Goal: Transaction & Acquisition: Purchase product/service

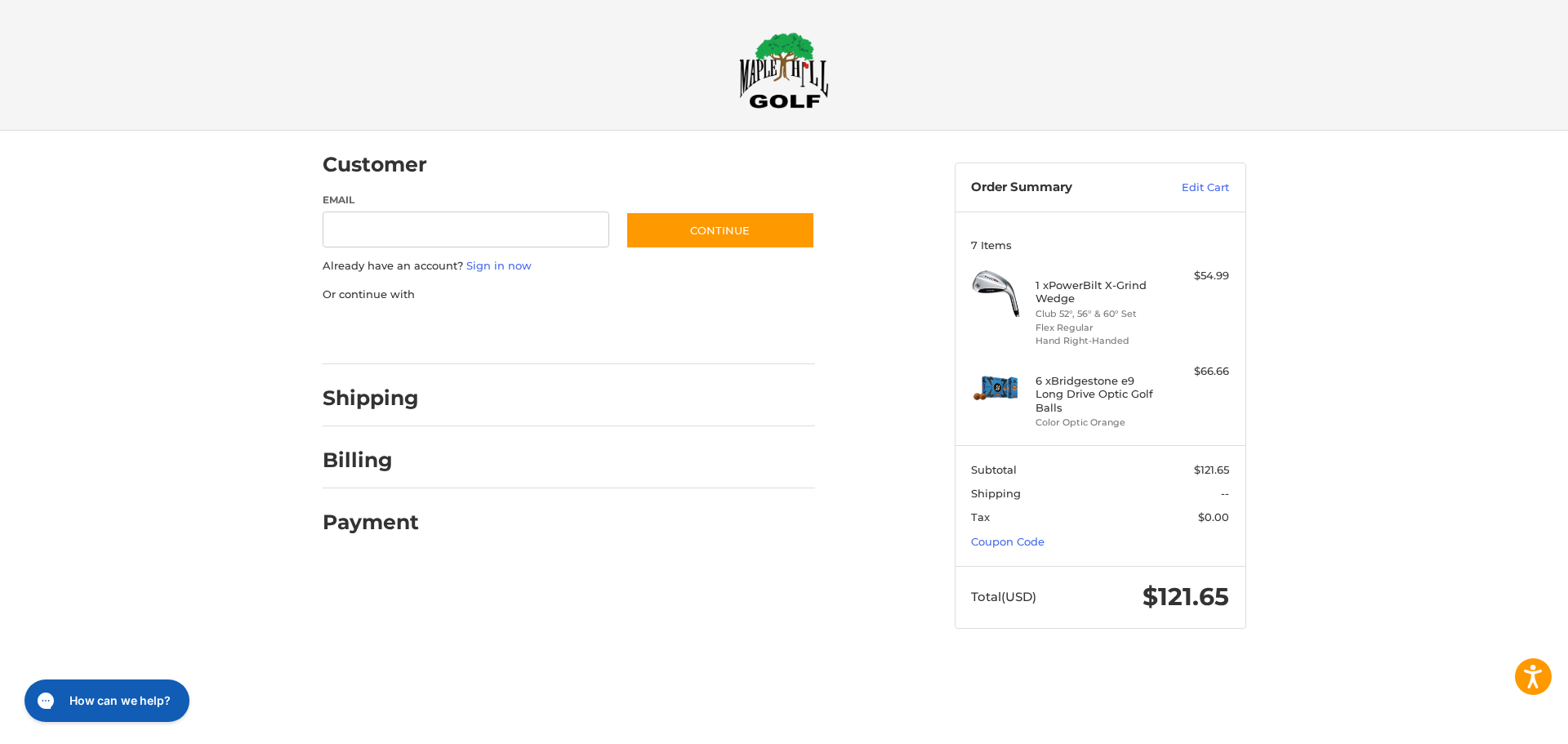
click at [413, 405] on h2 "Shipping" at bounding box center [370, 398] width 96 height 25
click at [489, 222] on input "Email" at bounding box center [466, 230] width 287 height 37
type input "**********"
click at [710, 233] on button "Continue" at bounding box center [720, 231] width 189 height 38
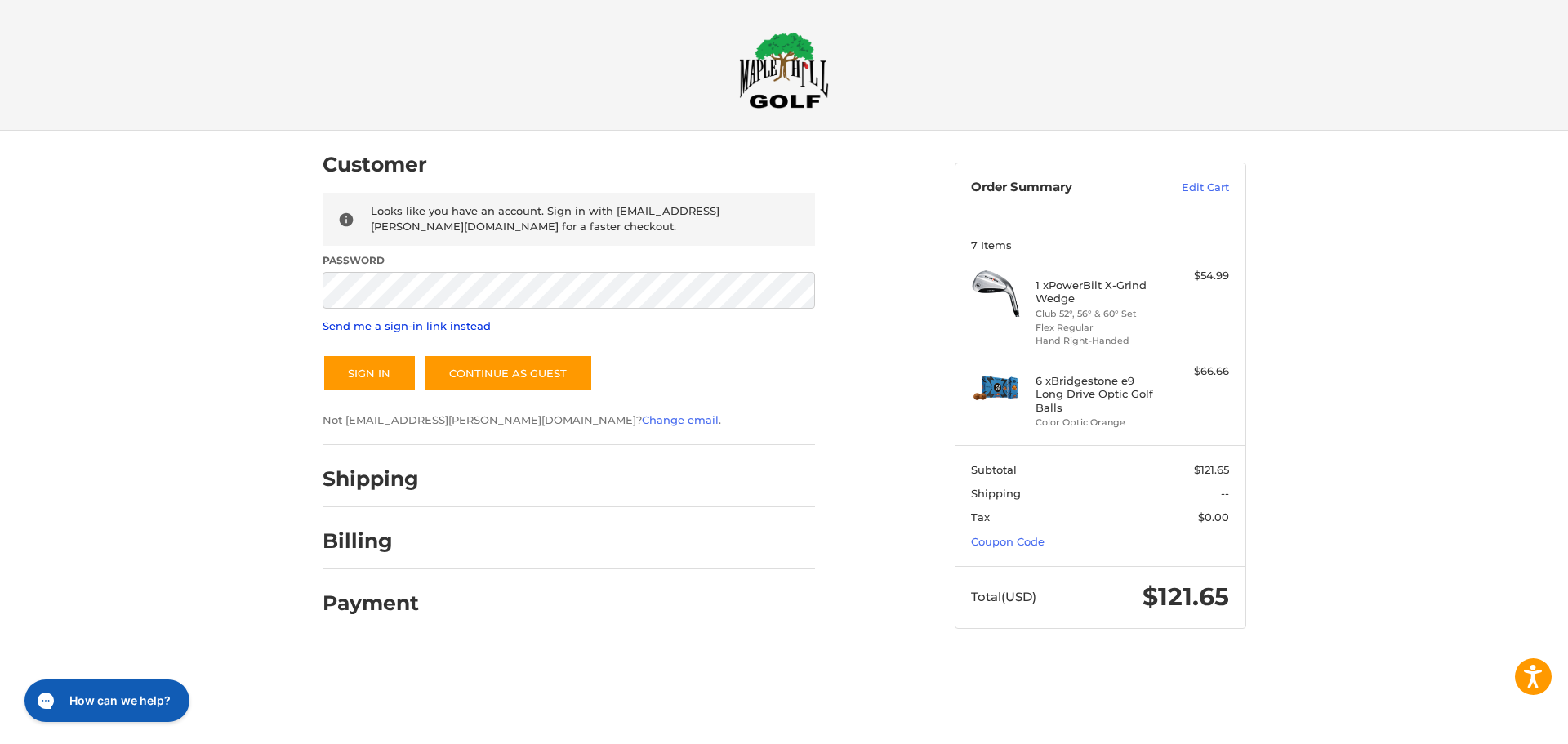
click at [419, 328] on link "Send me a sign-in link instead" at bounding box center [406, 326] width 168 height 13
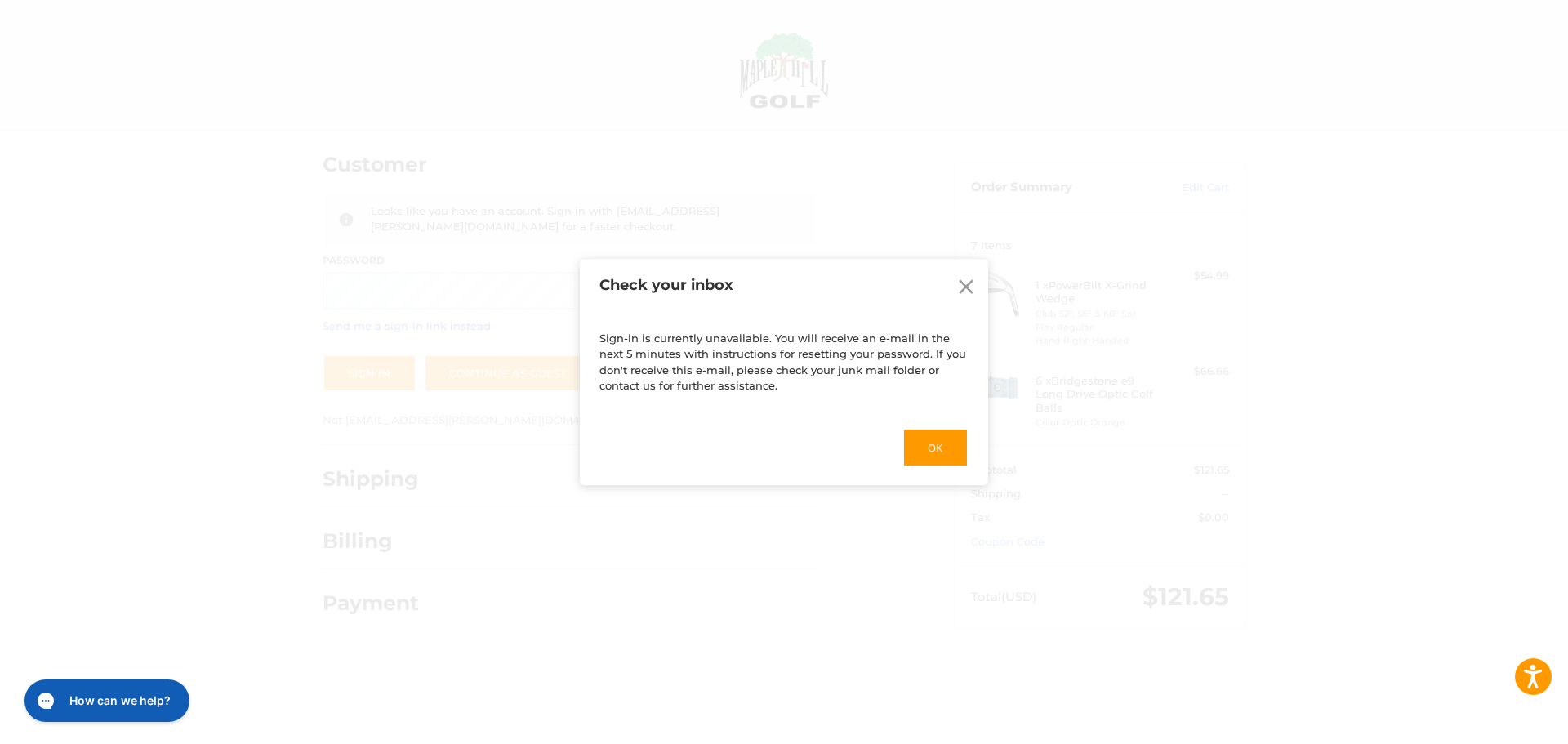
click at [850, 200] on div "Check your inbox Close Sign-in is currently unavailable. You will receive an e-…" at bounding box center [784, 372] width 1568 height 744
click at [867, 304] on div "Check your inbox Close" at bounding box center [784, 285] width 408 height 54
drag, startPoint x: 867, startPoint y: 284, endPoint x: 860, endPoint y: 287, distance: 7.6
click at [860, 287] on h2 "Check your inbox" at bounding box center [784, 285] width 368 height 19
click at [922, 440] on button "Ok" at bounding box center [935, 448] width 66 height 39
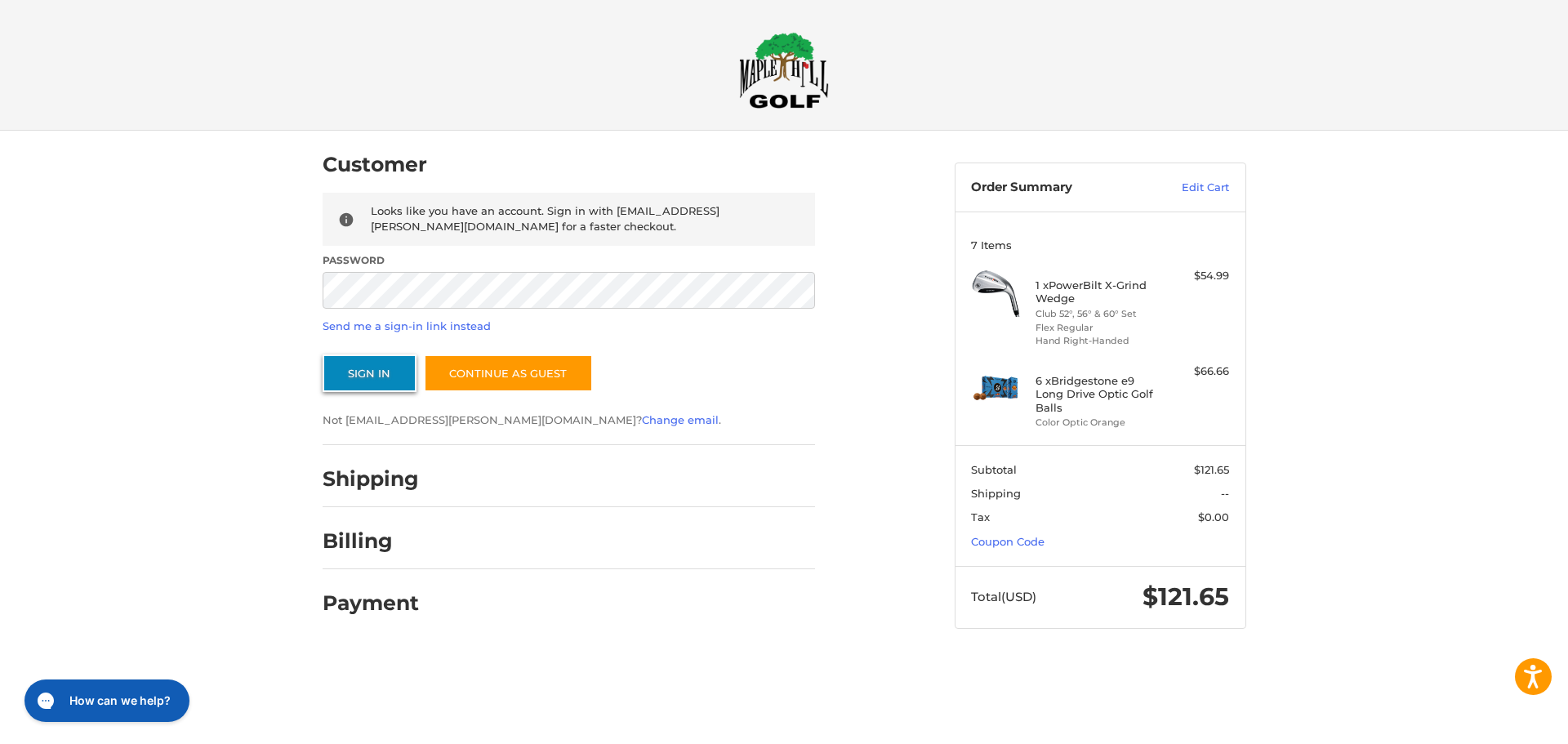
click at [401, 374] on button "Sign In" at bounding box center [369, 373] width 94 height 38
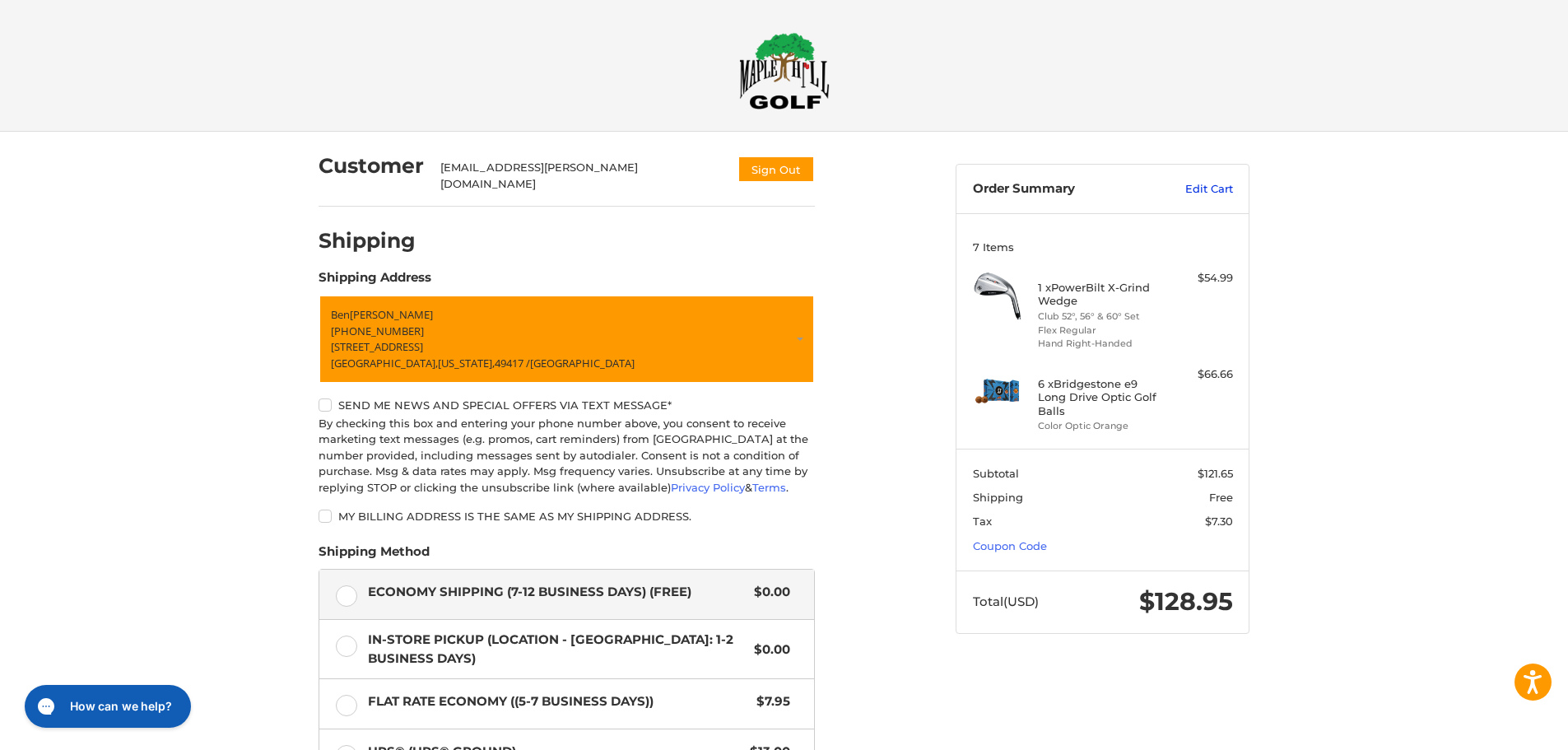
click at [1205, 190] on link "Edit Cart" at bounding box center [1192, 189] width 83 height 16
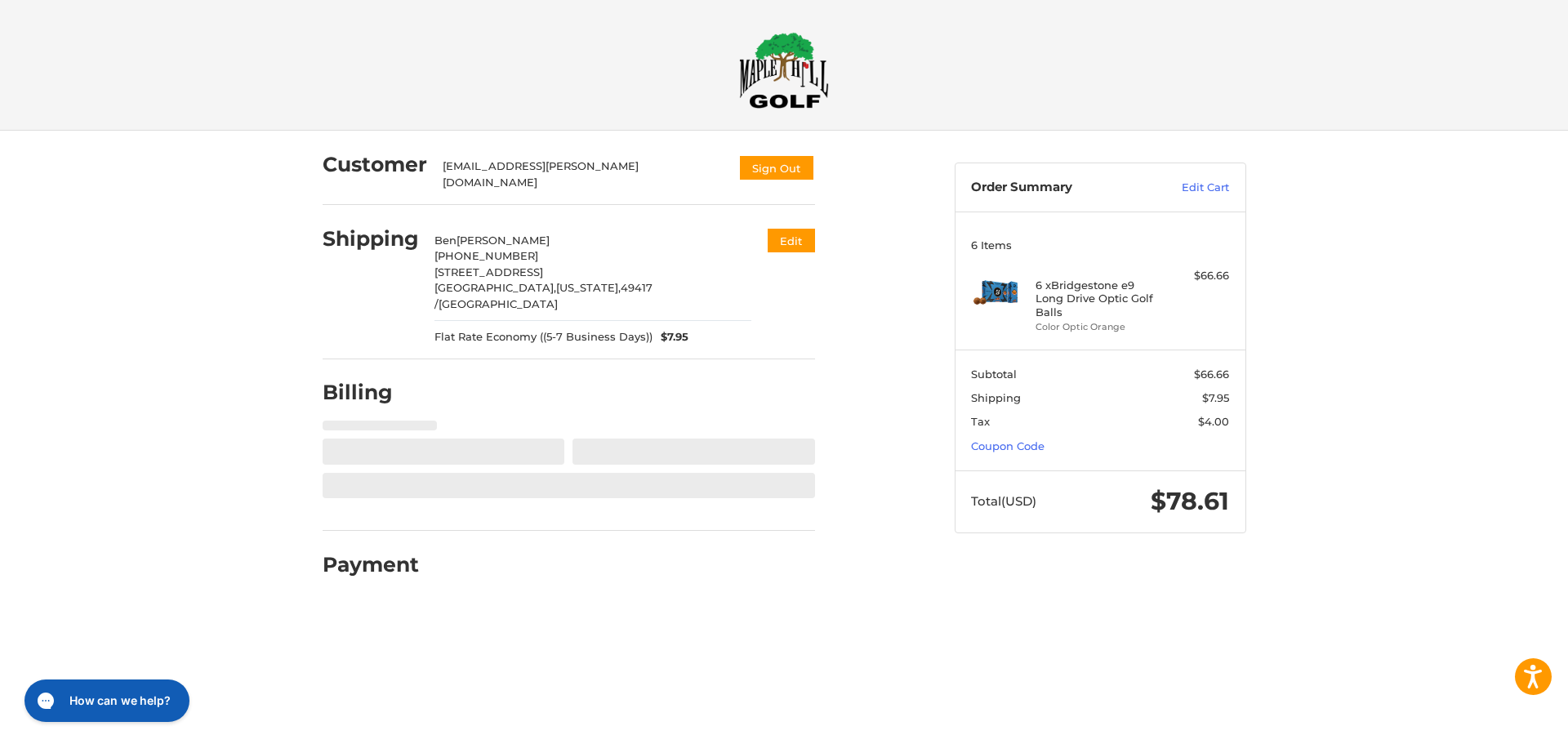
select select "**"
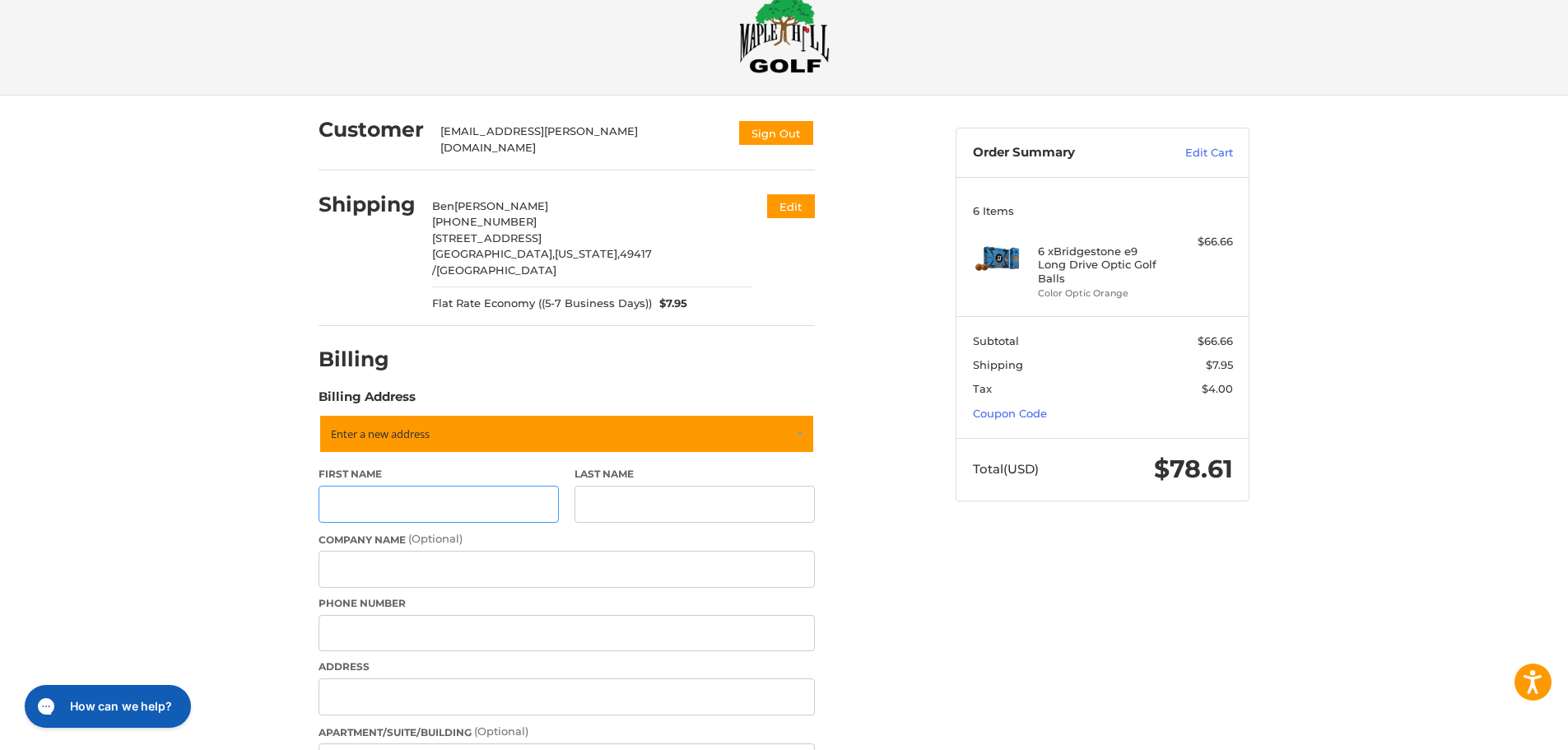
scroll to position [23, 0]
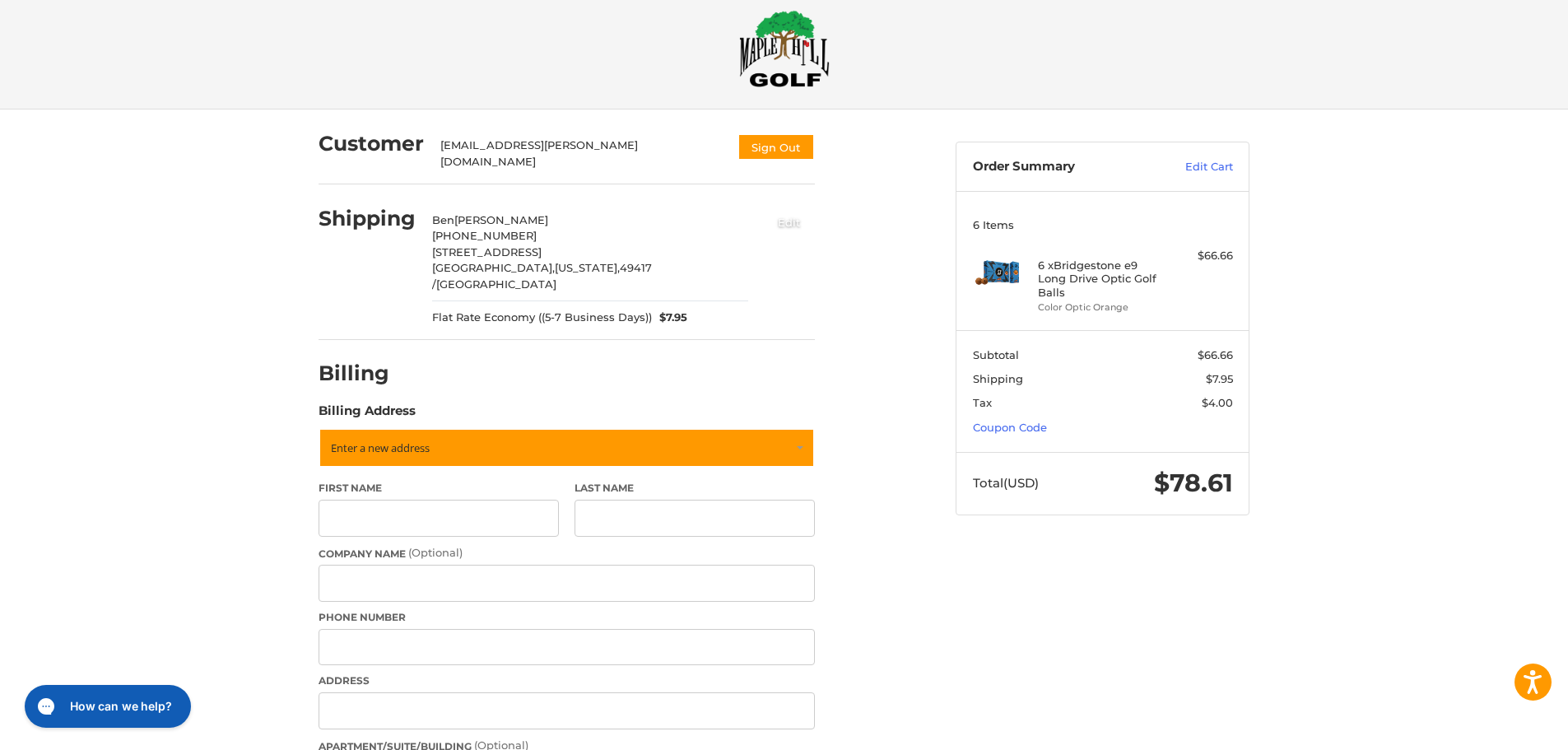
click at [803, 208] on button "Edit" at bounding box center [789, 222] width 51 height 27
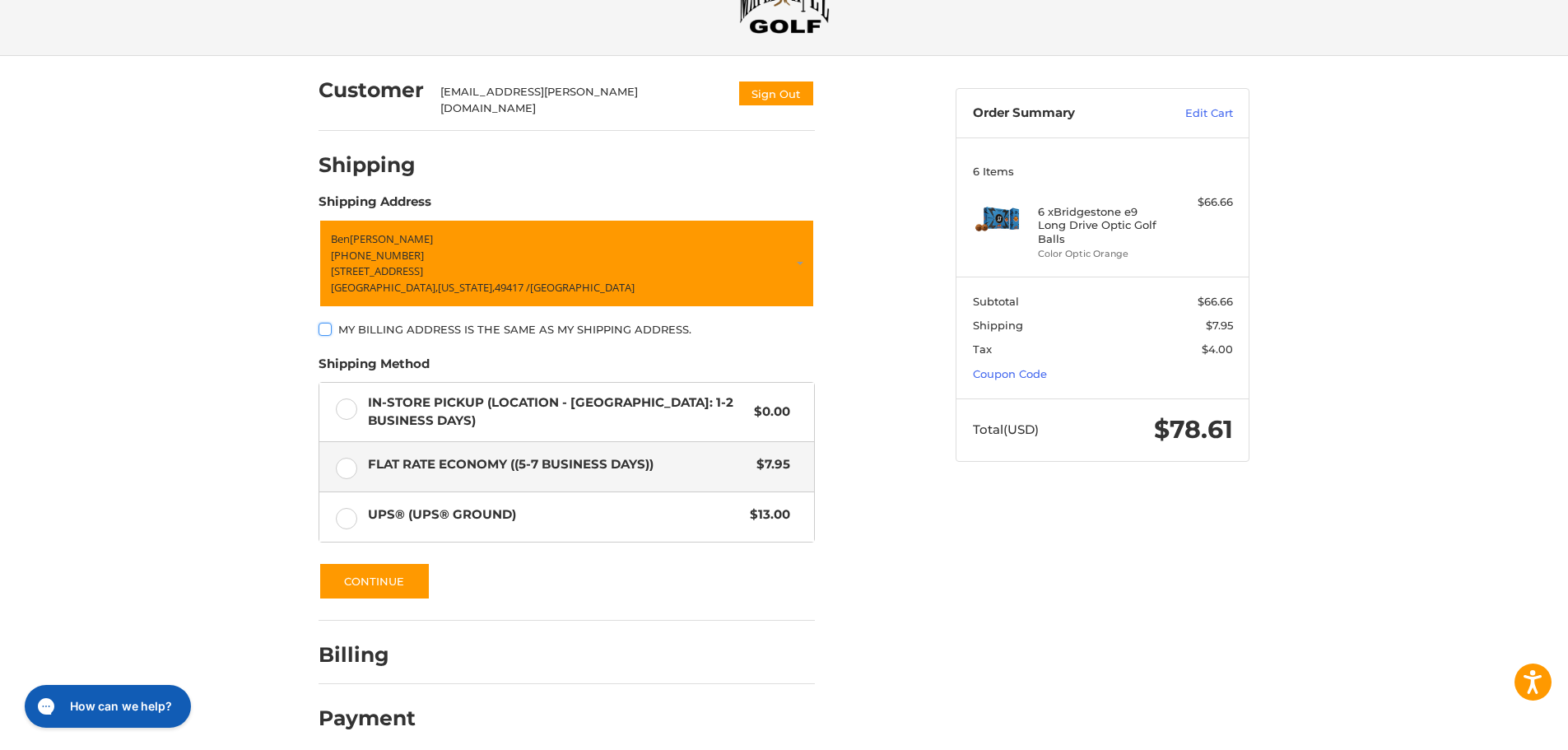
scroll to position [78, 0]
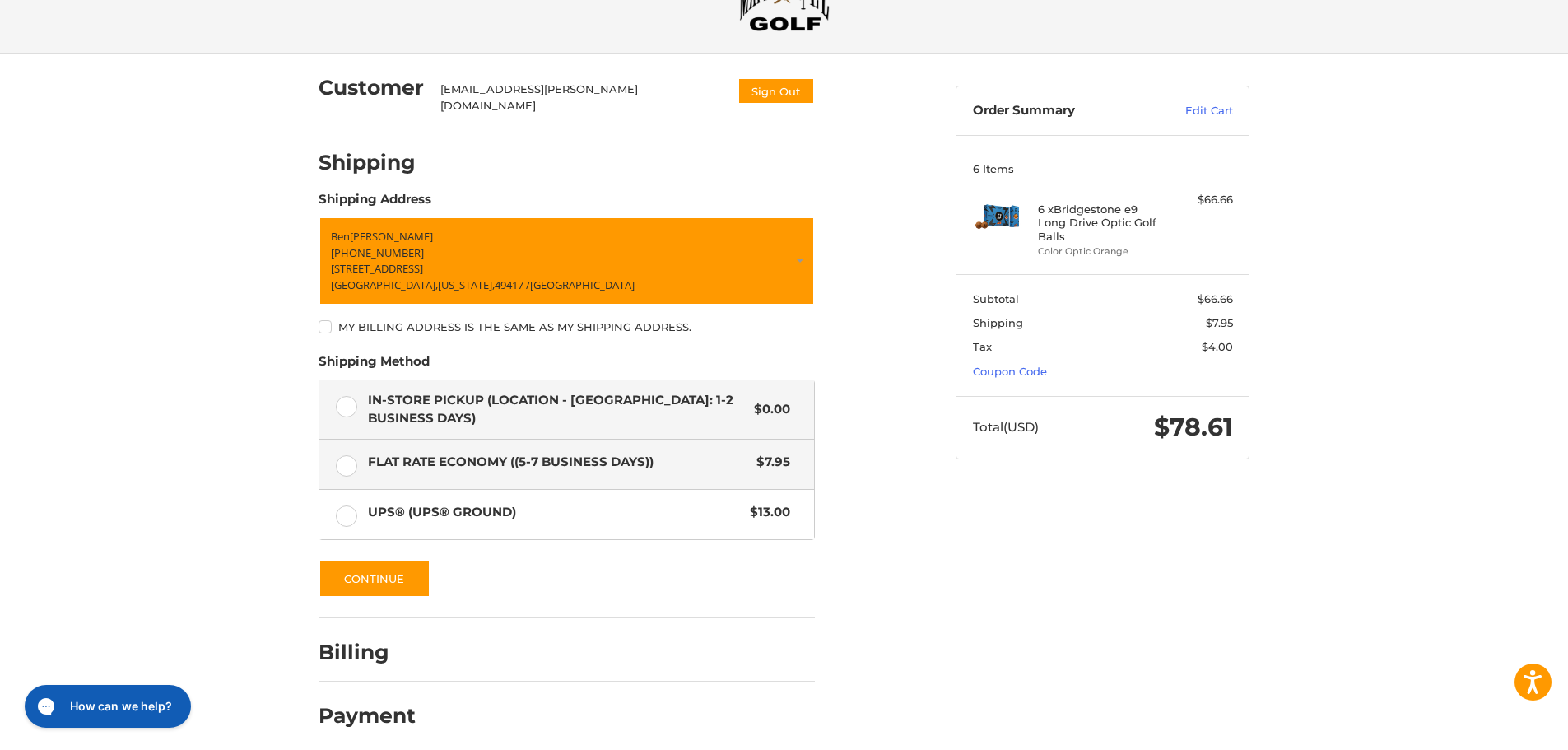
click at [342, 401] on label "In-Store Pickup (Location - [GEOGRAPHIC_DATA]: 1-2 BUSINESS DAYS) $0.00" at bounding box center [566, 409] width 495 height 59
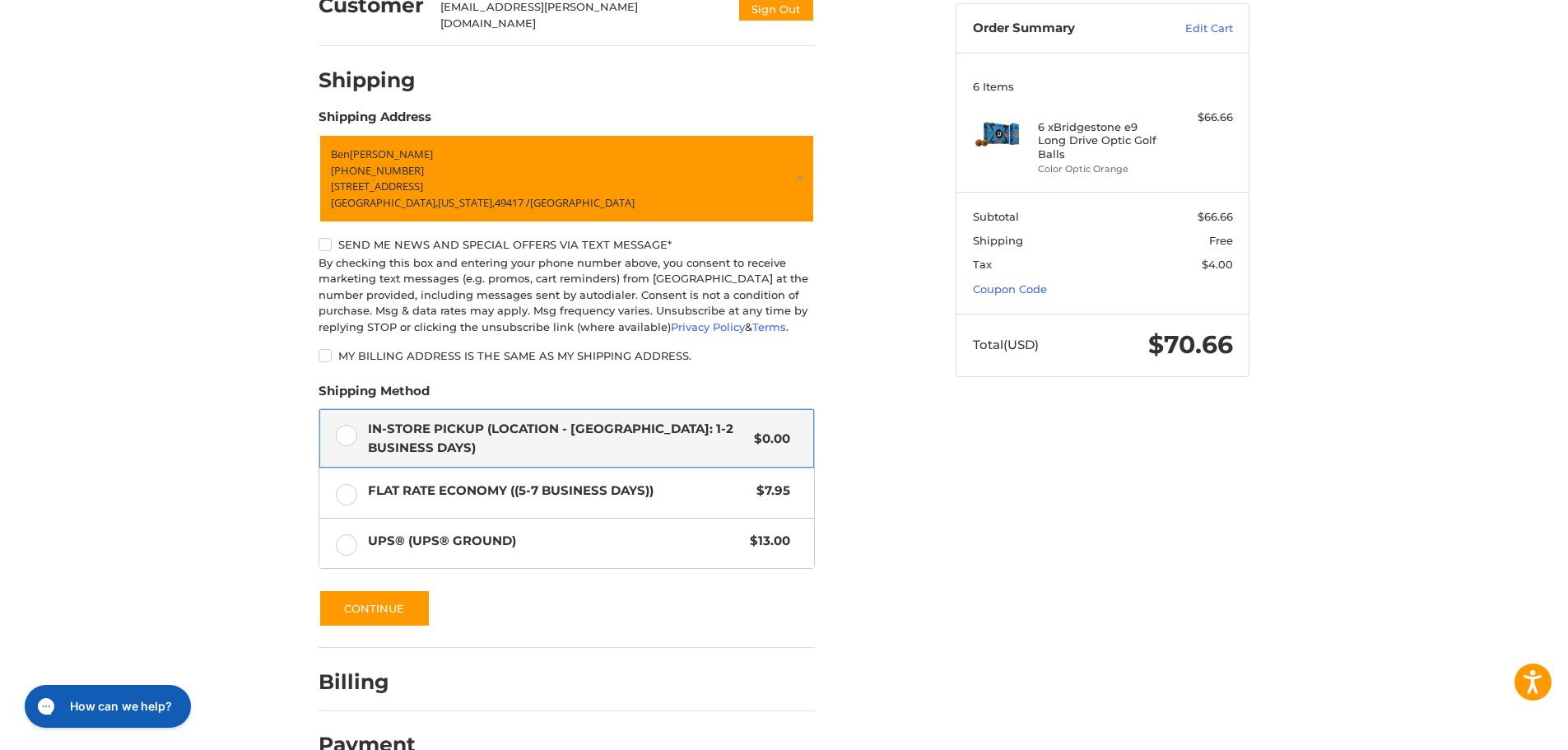
scroll to position [190, 0]
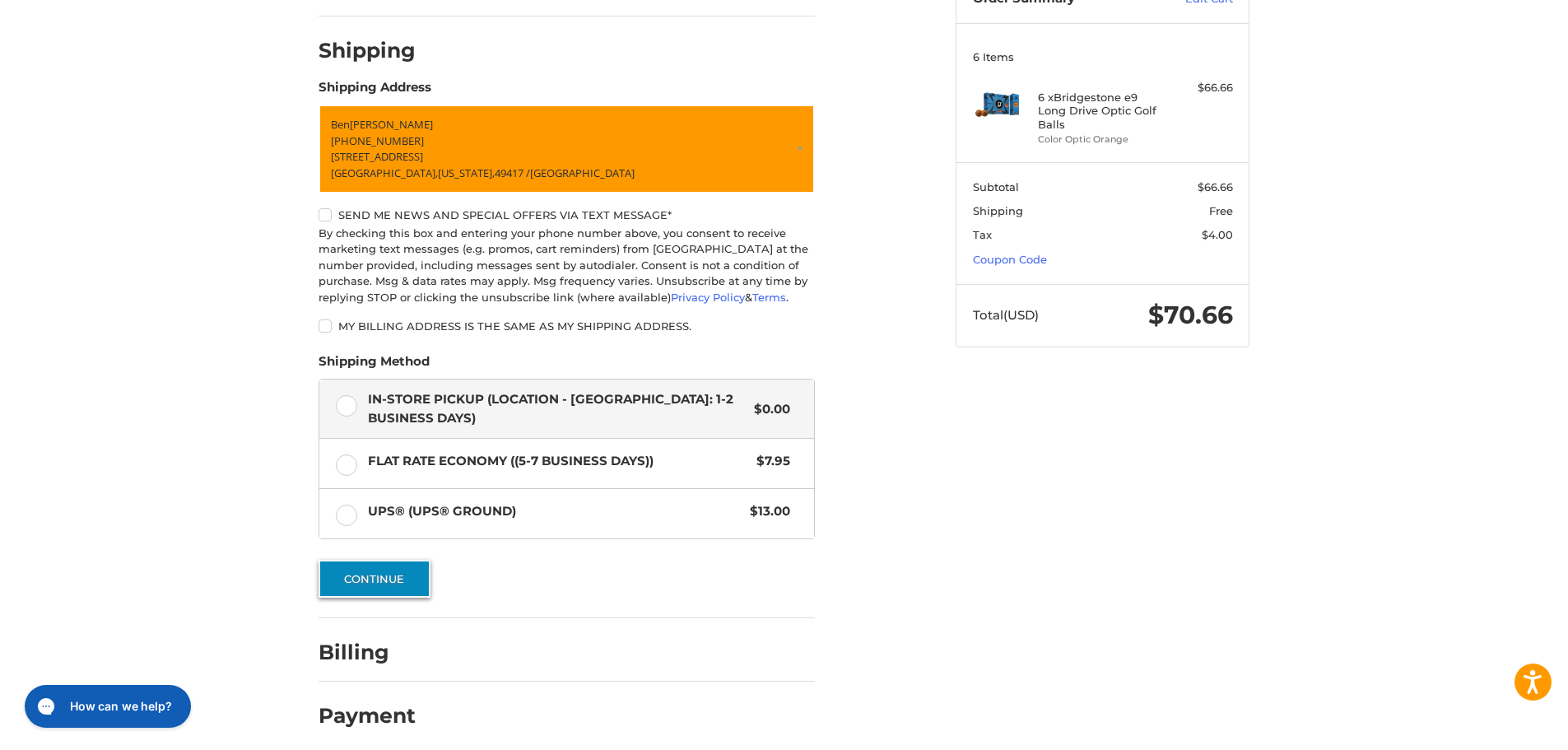
click at [395, 576] on button "Continue" at bounding box center [375, 579] width 112 height 38
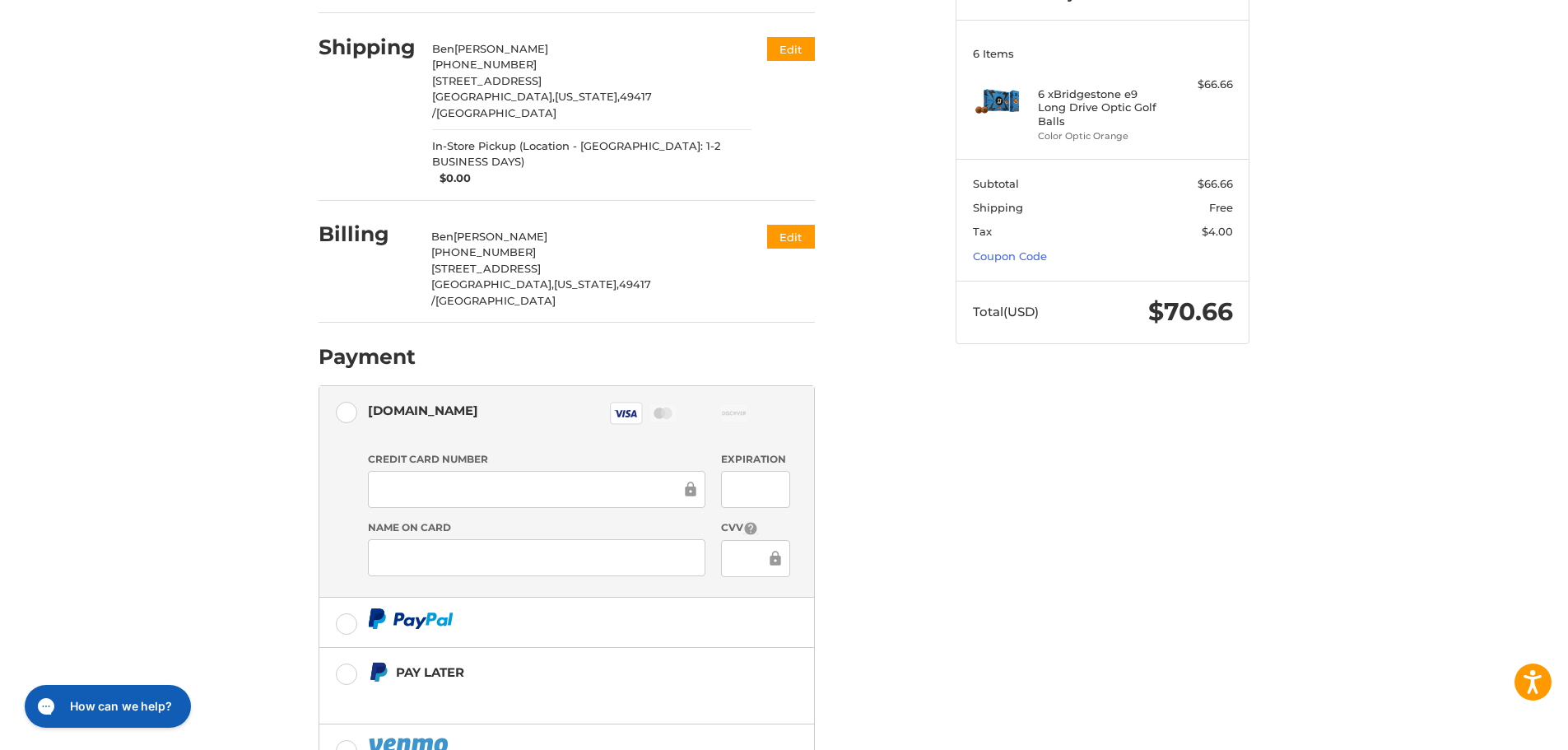
scroll to position [247, 0]
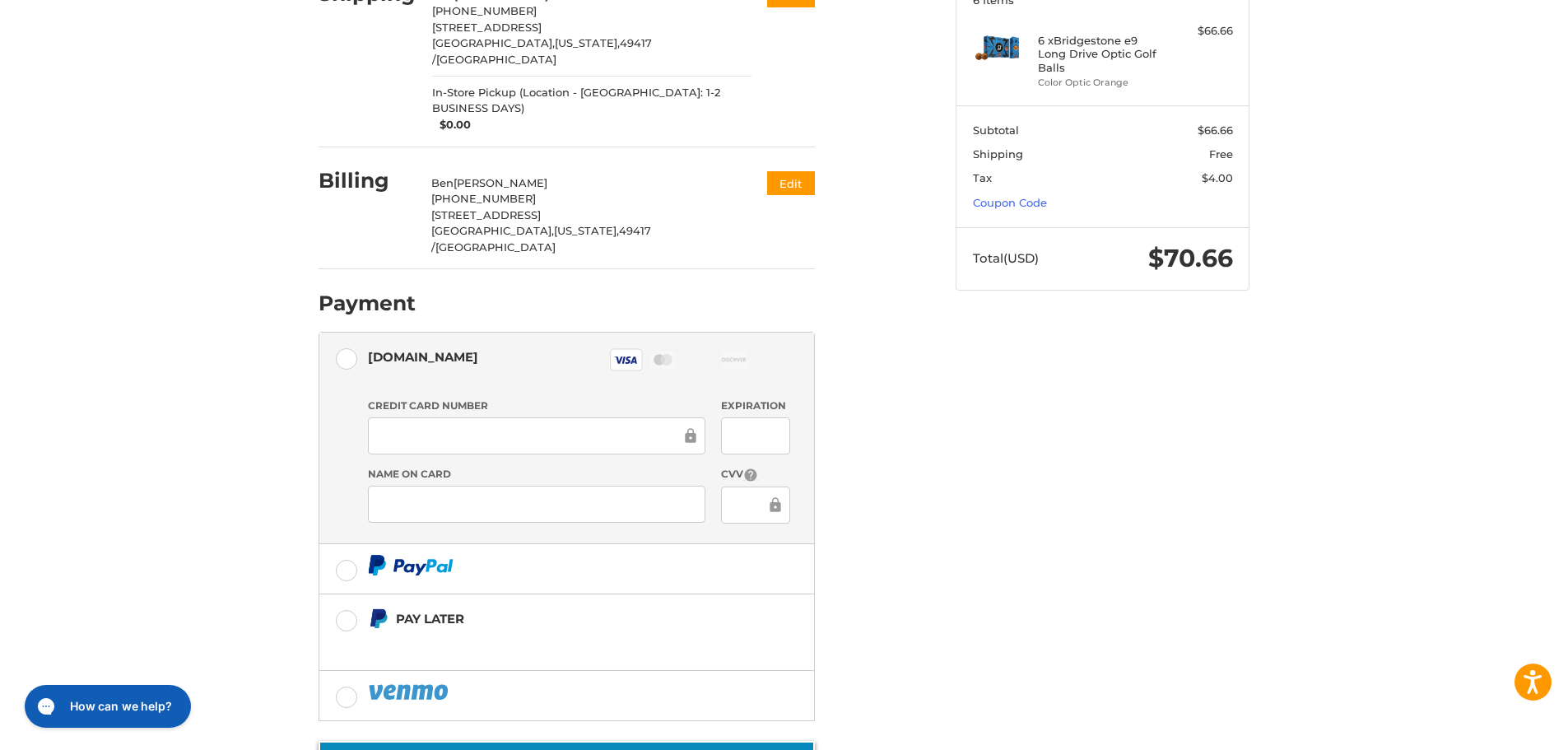
click at [594, 741] on button "Place Order" at bounding box center [566, 764] width 497 height 47
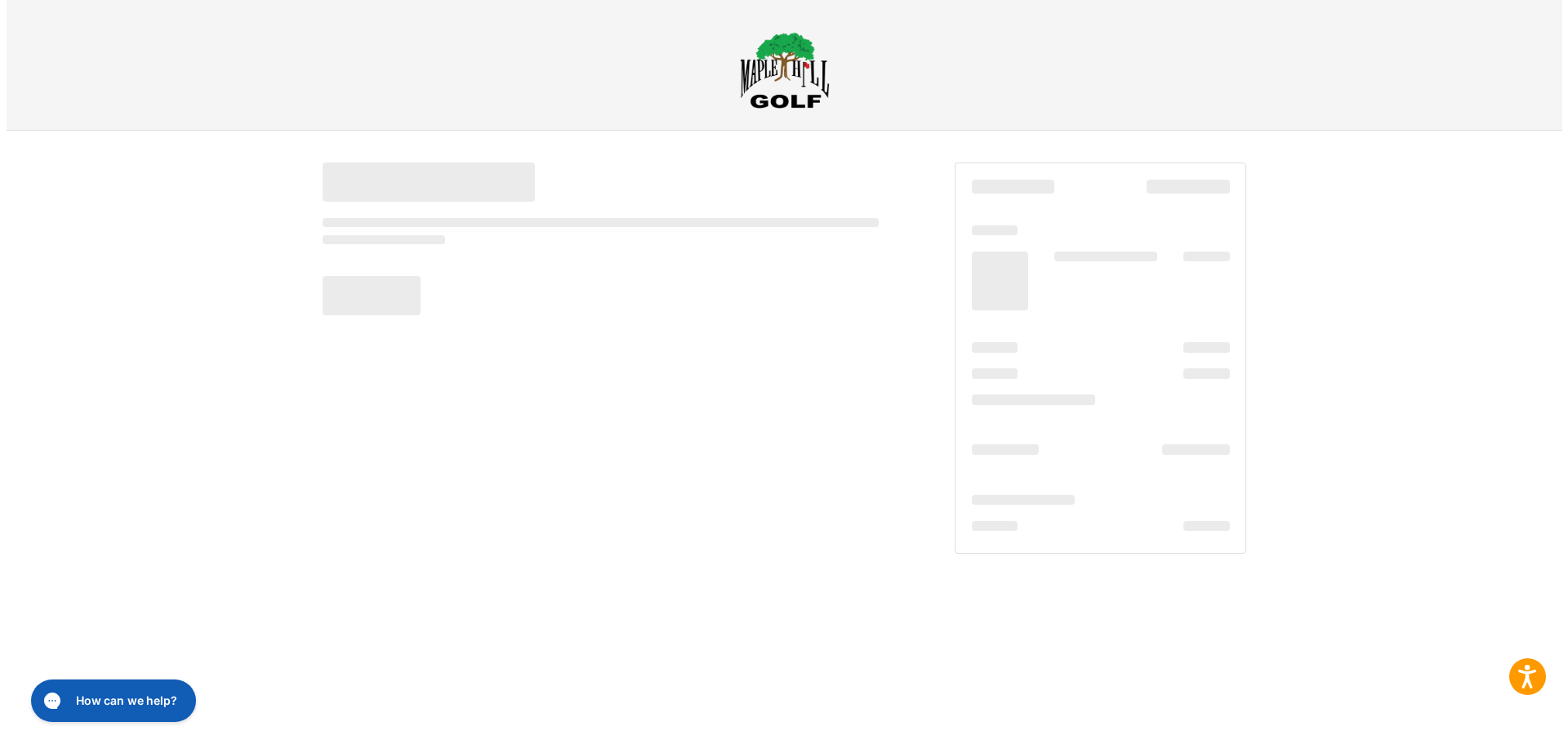
scroll to position [0, 0]
